Goal: Task Accomplishment & Management: Use online tool/utility

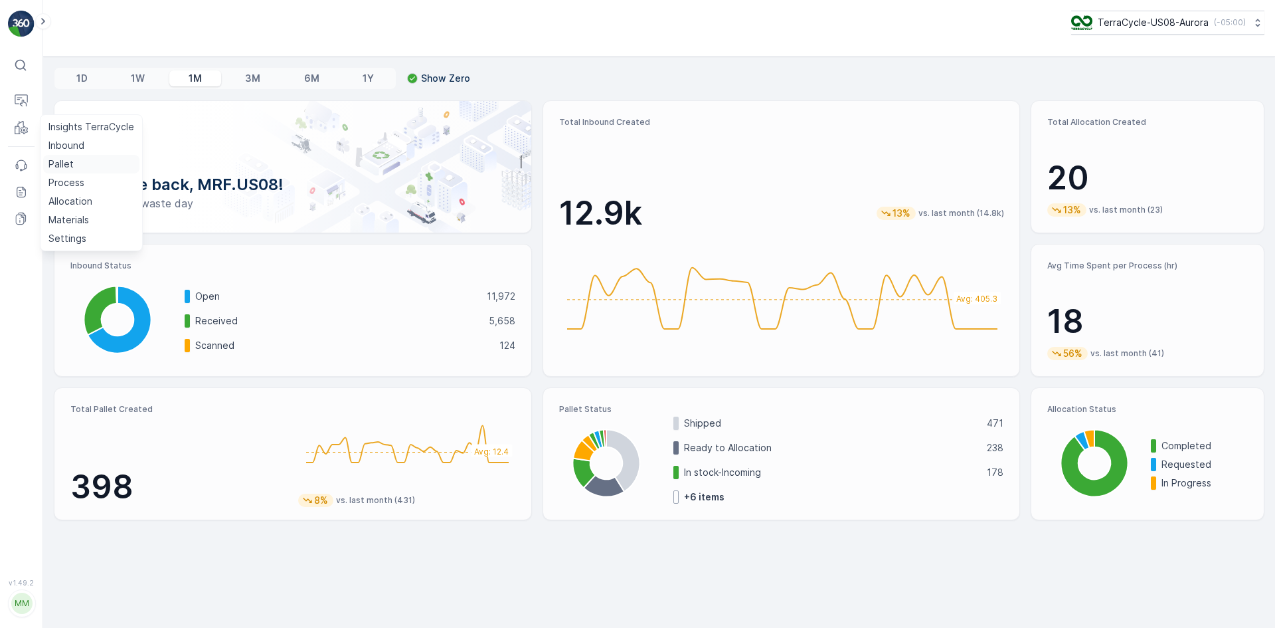
click at [59, 157] on link "Pallet" at bounding box center [91, 164] width 96 height 19
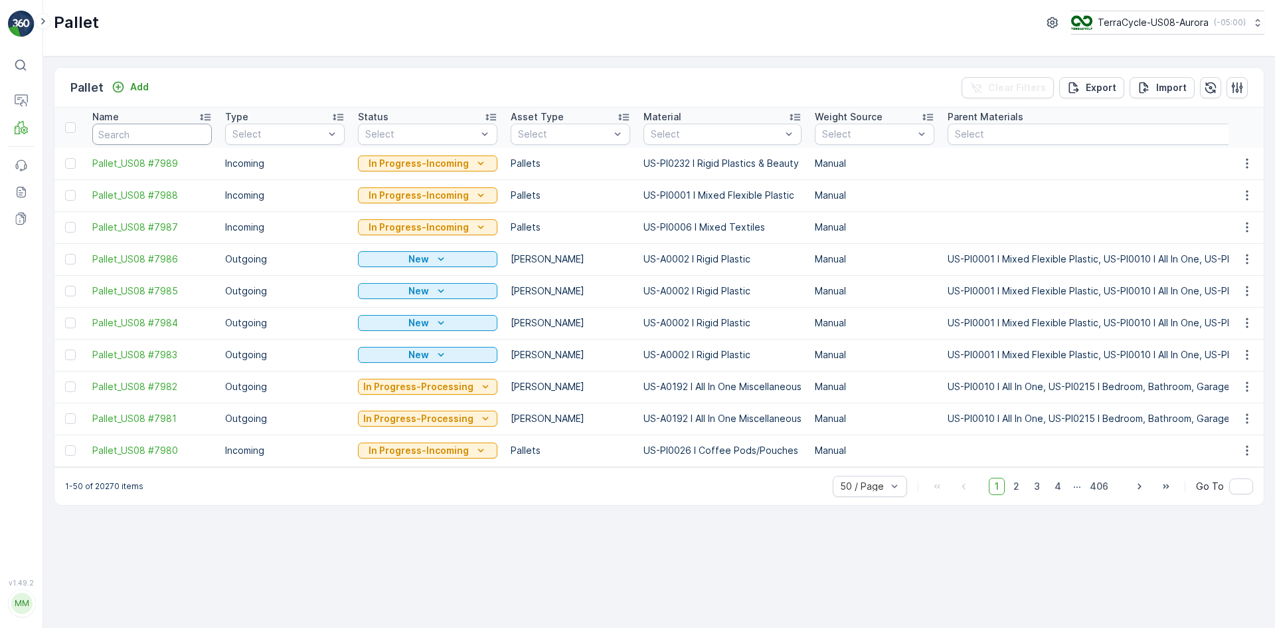
click at [129, 135] on input "text" at bounding box center [152, 134] width 120 height 21
paste input "SC7489"
type input "SC7489"
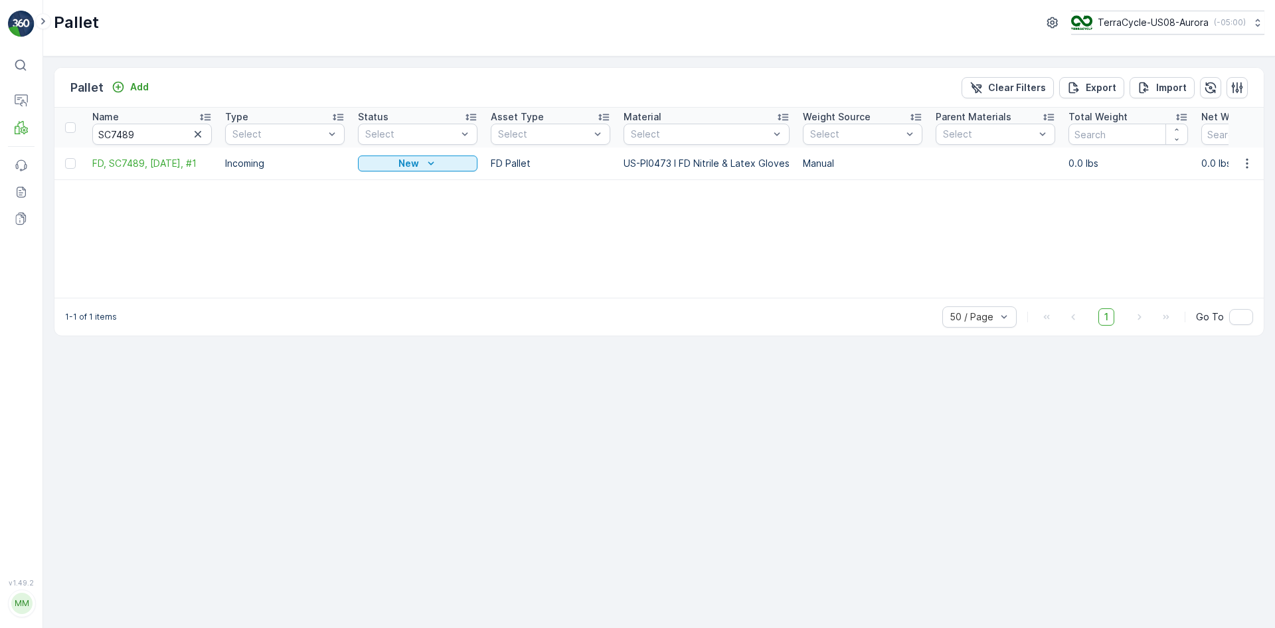
click at [64, 159] on td at bounding box center [69, 163] width 31 height 32
click at [67, 160] on div at bounding box center [70, 163] width 11 height 11
click at [65, 158] on input "checkbox" at bounding box center [65, 158] width 0 height 0
click at [1173, 91] on p "Print QR" at bounding box center [1163, 87] width 40 height 13
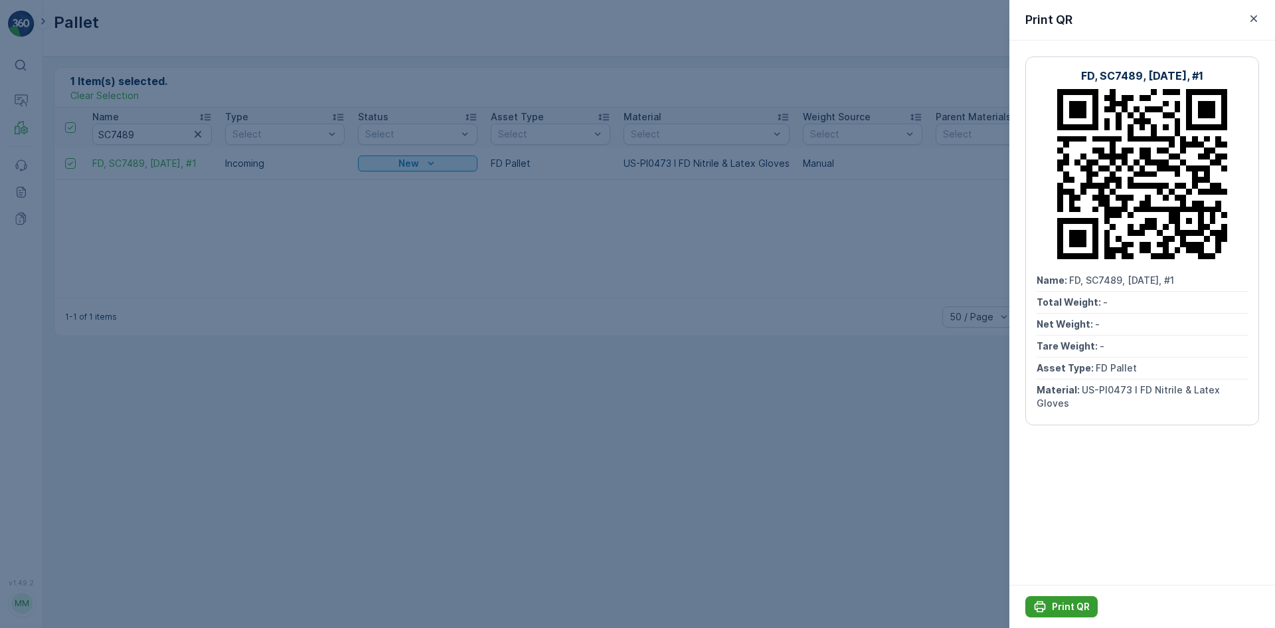
click at [1066, 608] on p "Print QR" at bounding box center [1071, 606] width 38 height 13
click at [205, 144] on div at bounding box center [637, 314] width 1275 height 628
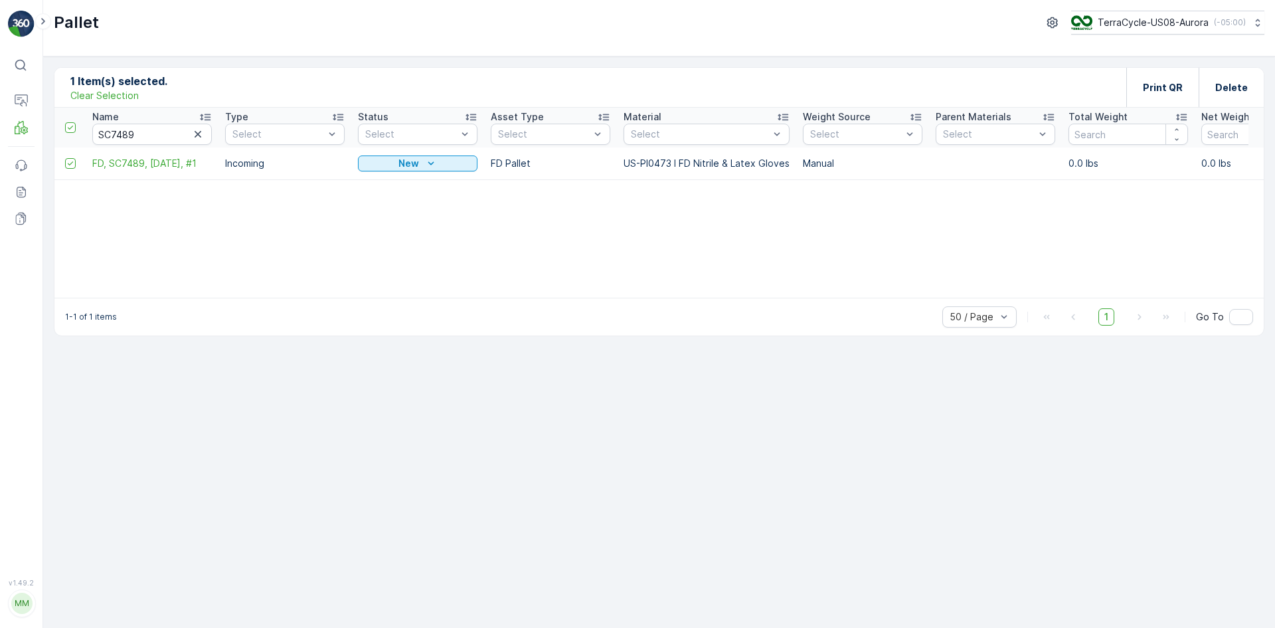
click at [112, 94] on p "Clear Selection" at bounding box center [104, 95] width 68 height 13
click at [203, 132] on icon "button" at bounding box center [197, 134] width 13 height 13
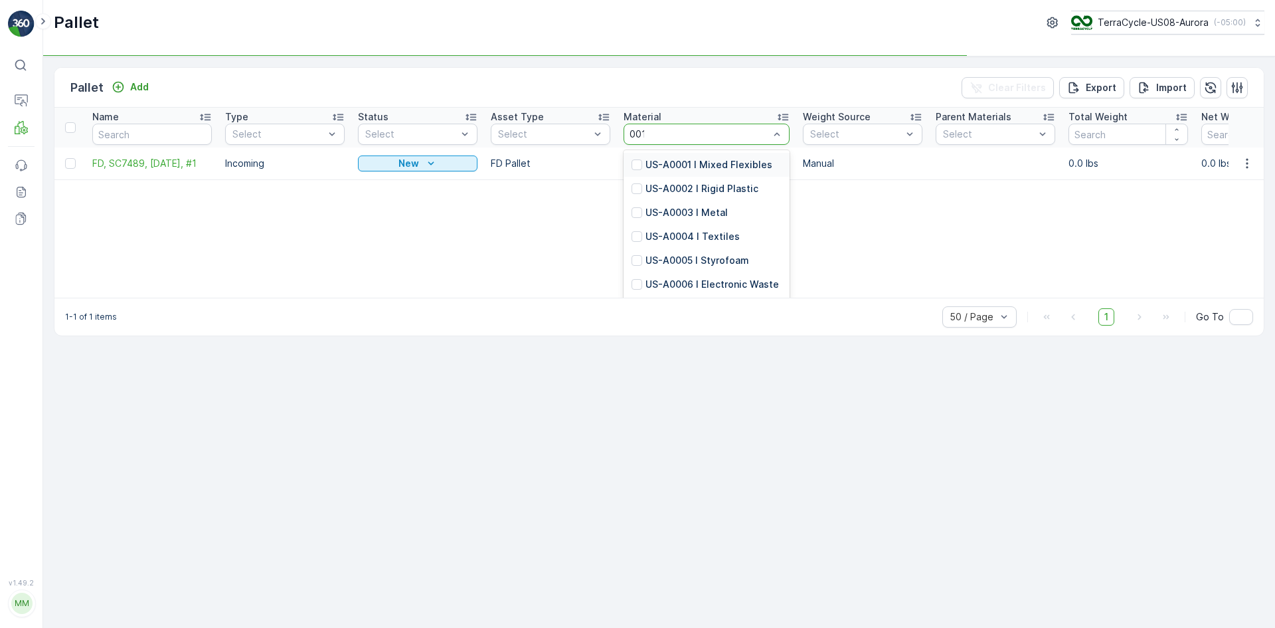
type input "0010"
click at [638, 185] on div at bounding box center [637, 188] width 11 height 11
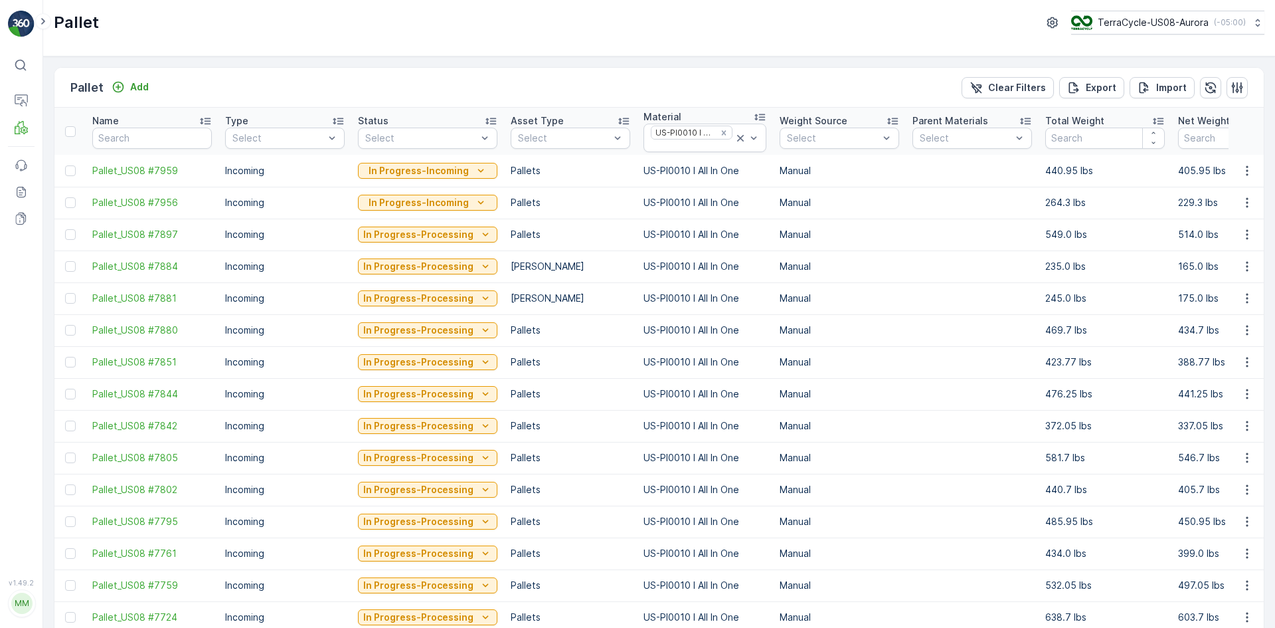
click at [289, 191] on td "Incoming" at bounding box center [284, 203] width 133 height 32
click at [289, 168] on div "Incoming" at bounding box center [285, 167] width 104 height 11
click at [377, 214] on td "In Progress-Incoming" at bounding box center [427, 203] width 153 height 32
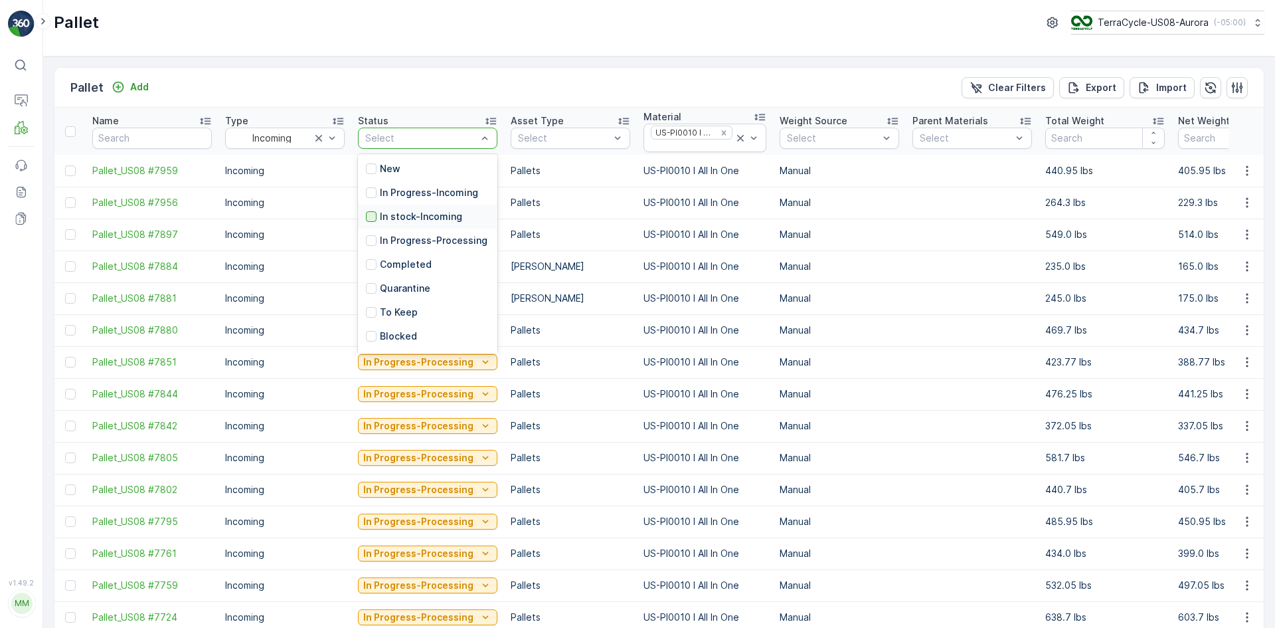
click at [366, 219] on div at bounding box center [371, 216] width 11 height 11
